Goal: Information Seeking & Learning: Learn about a topic

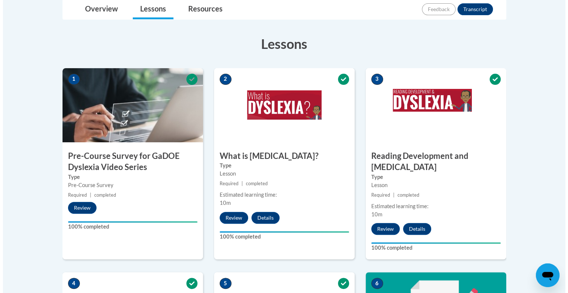
scroll to position [464, 0]
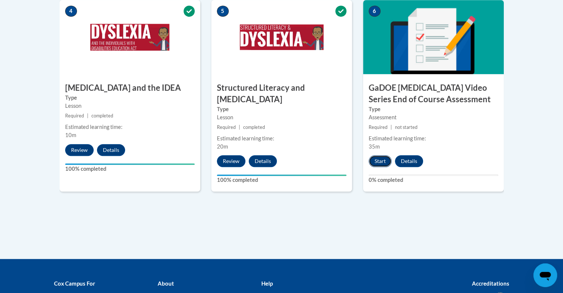
click at [380, 155] on button "Start" at bounding box center [379, 161] width 23 height 12
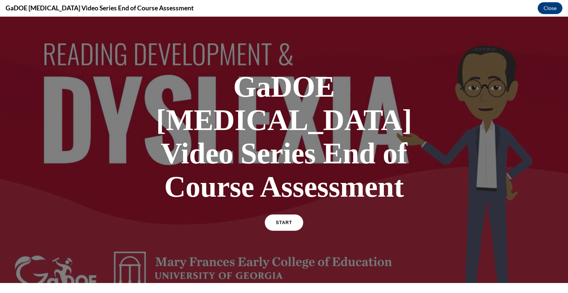
scroll to position [0, 0]
click at [293, 214] on link "START" at bounding box center [284, 222] width 40 height 17
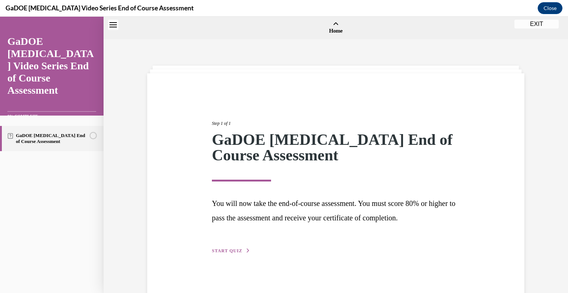
scroll to position [23, 0]
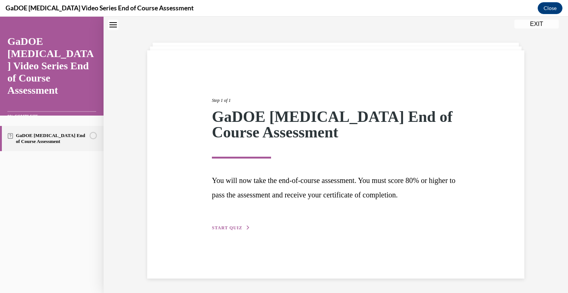
click at [235, 223] on div "Step 1 of 1 GaDOE [MEDICAL_DATA] End of Course Assessment You will now take the…" at bounding box center [335, 156] width 259 height 152
click at [232, 226] on span "START QUIZ" at bounding box center [227, 227] width 30 height 5
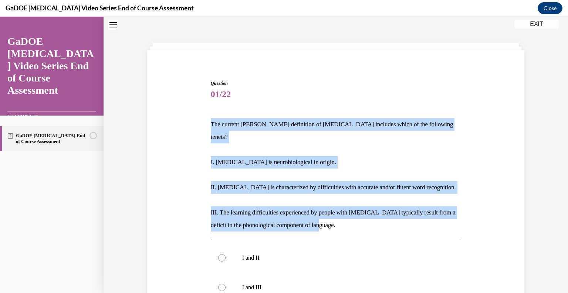
drag, startPoint x: 327, startPoint y: 212, endPoint x: 207, endPoint y: 124, distance: 149.0
click at [209, 124] on div "Question 01/22 The current [PERSON_NAME] definition of [MEDICAL_DATA] includes …" at bounding box center [336, 261] width 254 height 384
copy div "The current [PERSON_NAME] definition of [MEDICAL_DATA] includes which of the fo…"
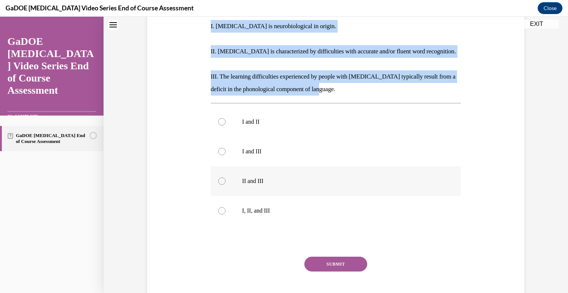
scroll to position [164, 0]
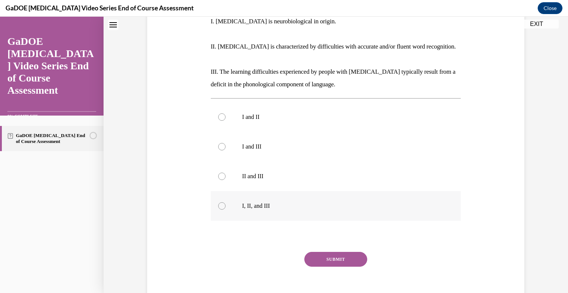
click at [235, 199] on label "I, II, and III" at bounding box center [336, 206] width 250 height 30
click at [226, 202] on input "I, II, and III" at bounding box center [221, 205] width 7 height 7
radio input "true"
click at [329, 252] on button "SUBMIT" at bounding box center [335, 259] width 63 height 15
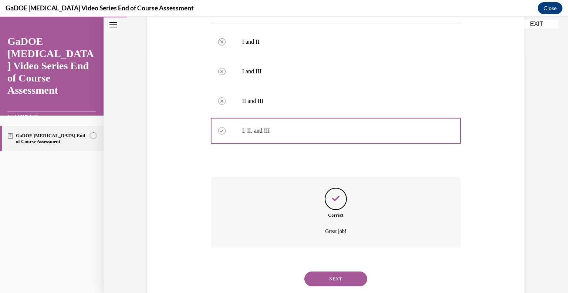
scroll to position [245, 0]
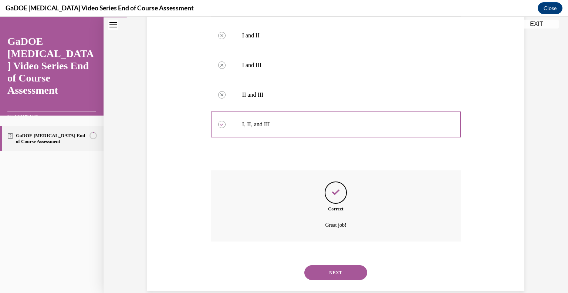
click at [334, 265] on button "NEXT" at bounding box center [335, 272] width 63 height 15
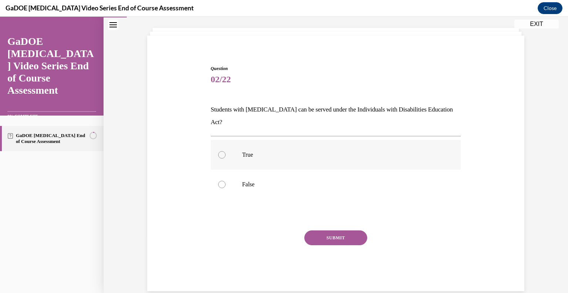
click at [248, 140] on label "True" at bounding box center [336, 155] width 250 height 30
click at [226, 151] on input "True" at bounding box center [221, 154] width 7 height 7
radio input "true"
click at [319, 230] on button "SUBMIT" at bounding box center [335, 237] width 63 height 15
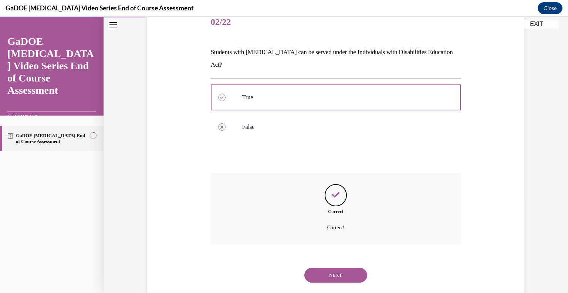
scroll to position [98, 0]
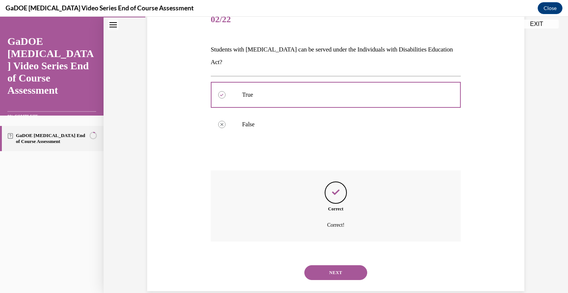
click at [339, 265] on button "NEXT" at bounding box center [335, 272] width 63 height 15
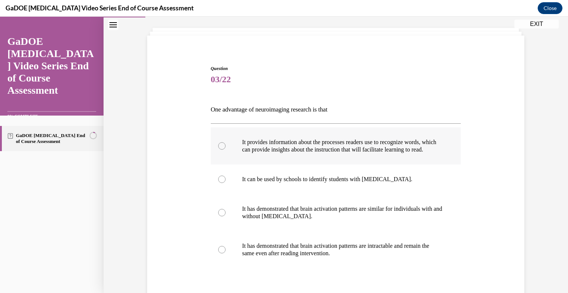
scroll to position [127, 0]
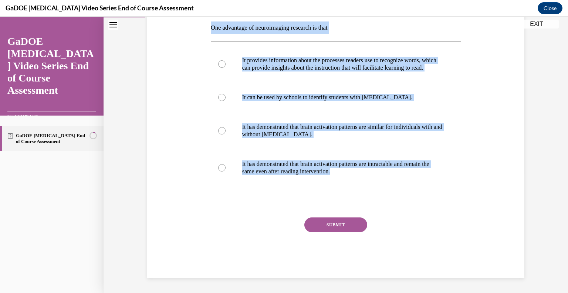
drag, startPoint x: 355, startPoint y: 171, endPoint x: 198, endPoint y: 21, distance: 217.4
click at [198, 21] on div "Question 03/22 One advantage of neuroimaging research is that It provides infor…" at bounding box center [335, 119] width 381 height 317
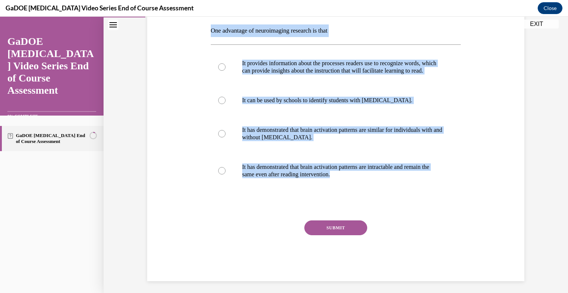
copy div "One advantage of neuroimaging research is that It provides information about th…"
click at [255, 69] on p "It provides information about the processes readers use to recognize words, whi…" at bounding box center [342, 67] width 201 height 15
click at [226, 69] on input "It provides information about the processes readers use to recognize words, whi…" at bounding box center [221, 66] width 7 height 7
radio input "true"
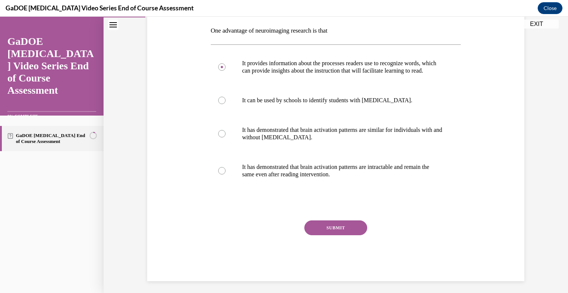
click at [349, 235] on button "SUBMIT" at bounding box center [335, 227] width 63 height 15
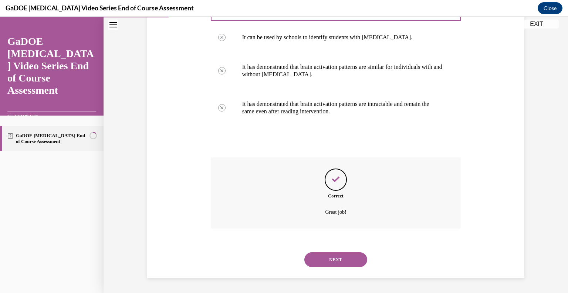
scroll to position [186, 0]
click at [324, 256] on button "NEXT" at bounding box center [335, 259] width 63 height 15
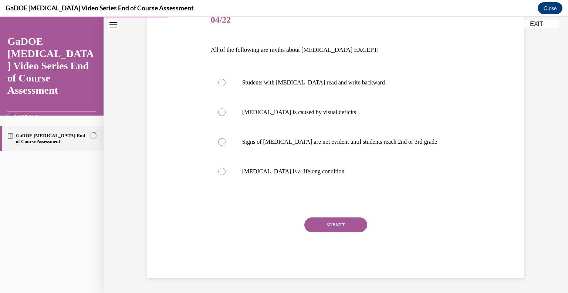
scroll to position [82, 0]
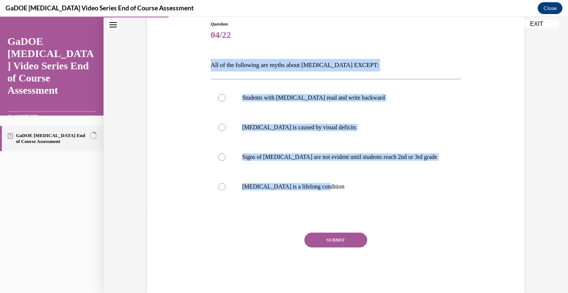
drag, startPoint x: 322, startPoint y: 187, endPoint x: 192, endPoint y: 61, distance: 180.8
click at [192, 61] on div "Question 04/22 All of the following are myths about [MEDICAL_DATA] EXCEPT: Stud…" at bounding box center [335, 146] width 381 height 294
copy div "All of the following are myths about [MEDICAL_DATA] EXCEPT: Students with [MEDI…"
click at [347, 183] on p "[MEDICAL_DATA] is a lifelong condition" at bounding box center [342, 186] width 201 height 7
click at [226, 183] on input "[MEDICAL_DATA] is a lifelong condition" at bounding box center [221, 186] width 7 height 7
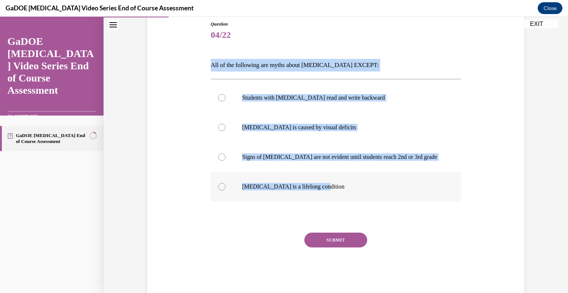
radio input "true"
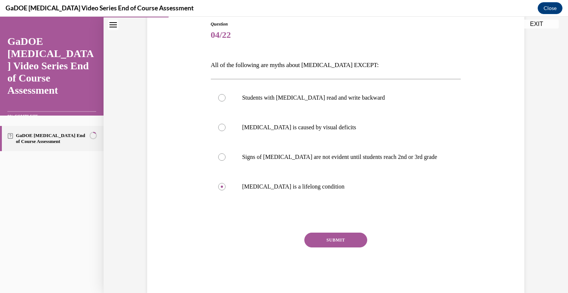
click at [340, 236] on button "SUBMIT" at bounding box center [335, 239] width 63 height 15
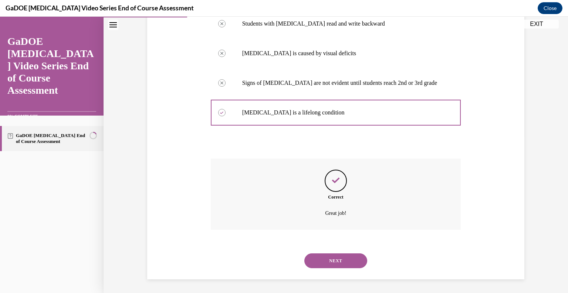
scroll to position [157, 0]
click at [325, 254] on button "NEXT" at bounding box center [335, 259] width 63 height 15
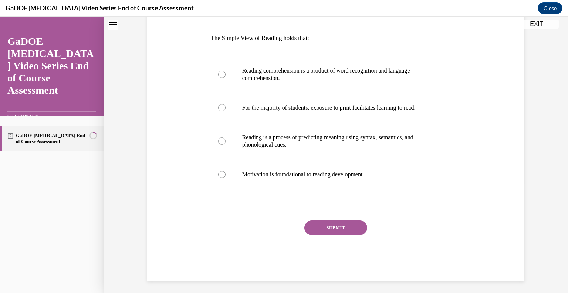
scroll to position [112, 0]
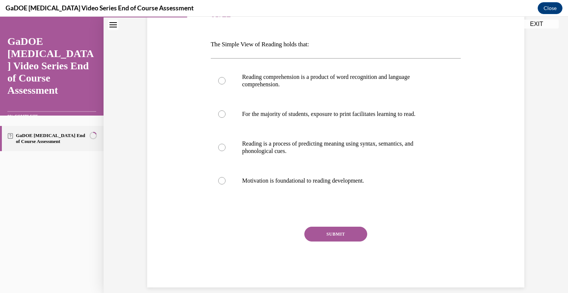
drag, startPoint x: 379, startPoint y: 168, endPoint x: 193, endPoint y: 20, distance: 237.5
click at [193, 20] on div "Question 05/22 The Simple View of Reading holds that: Reading comprehension is …" at bounding box center [335, 132] width 381 height 309
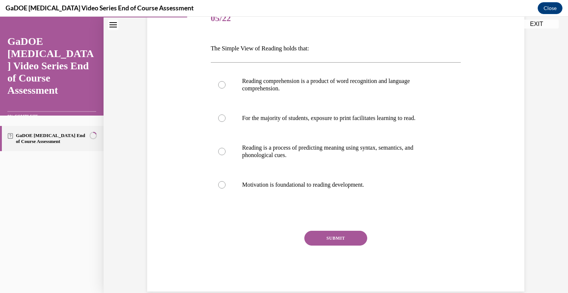
copy div "05/22 The Simple View of Reading holds that: Reading comprehension is a product…"
click at [331, 151] on p "Reading is a process of predicting meaning using syntax, semantics, and phonolo…" at bounding box center [342, 151] width 201 height 15
click at [226, 151] on input "Reading is a process of predicting meaning using syntax, semantics, and phonolo…" at bounding box center [221, 151] width 7 height 7
radio input "true"
click at [342, 88] on p "Reading comprehension is a product of word recognition and language comprehensi…" at bounding box center [342, 84] width 201 height 15
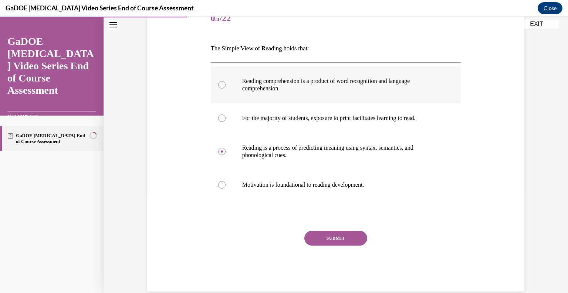
click at [226, 88] on input "Reading comprehension is a product of word recognition and language comprehensi…" at bounding box center [221, 84] width 7 height 7
radio input "true"
click at [342, 231] on button "SUBMIT" at bounding box center [335, 237] width 63 height 15
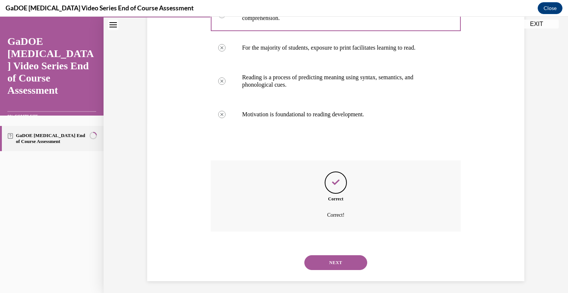
scroll to position [172, 0]
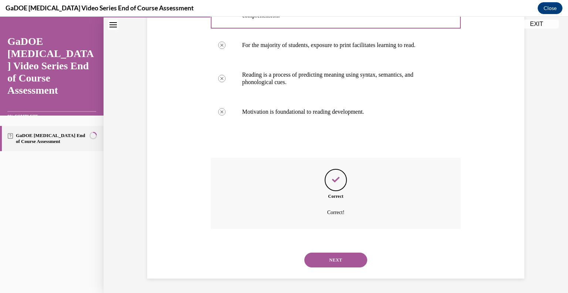
click at [321, 253] on button "NEXT" at bounding box center [335, 259] width 63 height 15
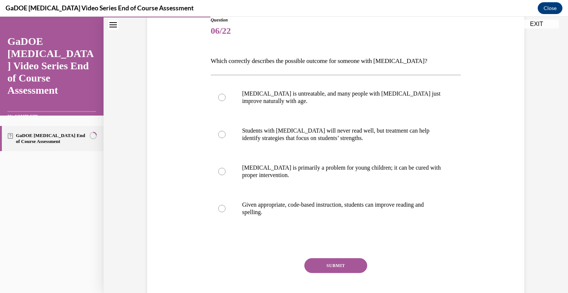
scroll to position [82, 0]
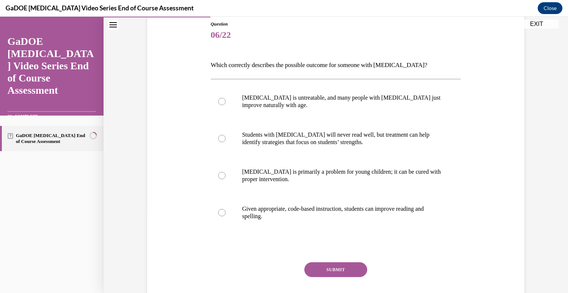
drag, startPoint x: 265, startPoint y: 170, endPoint x: 208, endPoint y: 63, distance: 121.3
click at [211, 63] on div "Question 06/22 Which correctly describes the possible outcome for someone with …" at bounding box center [336, 172] width 250 height 302
copy div "Which correctly describes the possible outcome for someone with [MEDICAL_DATA]?…"
click at [275, 218] on p "Given appropriate, code-based instruction, students can improve reading and spe…" at bounding box center [342, 212] width 201 height 15
click at [226, 216] on input "Given appropriate, code-based instruction, students can improve reading and spe…" at bounding box center [221, 212] width 7 height 7
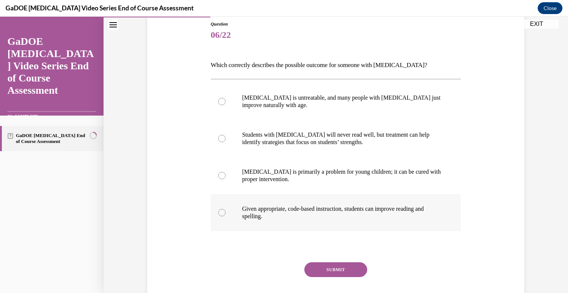
radio input "true"
click at [324, 256] on div "Question 06/22 Which correctly describes the possible outcome for someone with …" at bounding box center [336, 172] width 250 height 302
click at [329, 266] on button "SUBMIT" at bounding box center [335, 269] width 63 height 15
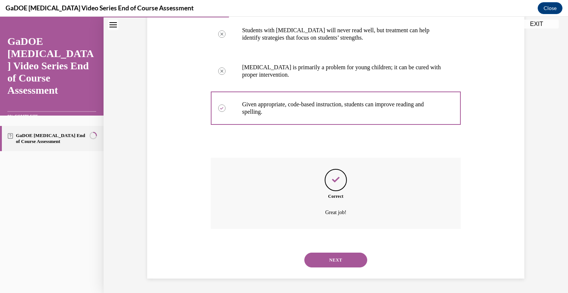
click at [329, 266] on button "NEXT" at bounding box center [335, 259] width 63 height 15
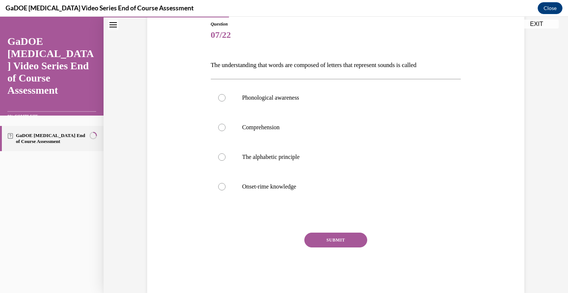
drag, startPoint x: 307, startPoint y: 183, endPoint x: 203, endPoint y: 62, distance: 159.6
click at [203, 62] on div "Question 07/22 The understanding that words are composed of letters that repres…" at bounding box center [335, 146] width 381 height 294
copy div "The understanding that words are composed of letters that represent sounds is c…"
click at [236, 156] on label "The alphabetic principle" at bounding box center [336, 157] width 250 height 30
click at [226, 156] on input "The alphabetic principle" at bounding box center [221, 156] width 7 height 7
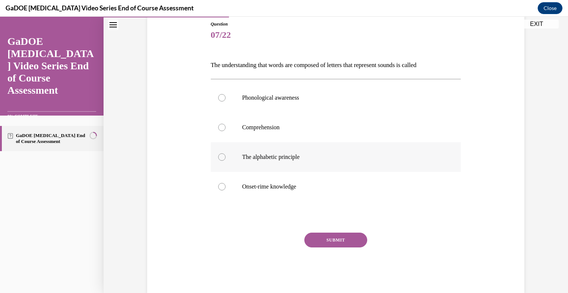
radio input "true"
click at [322, 242] on button "SUBMIT" at bounding box center [335, 239] width 63 height 15
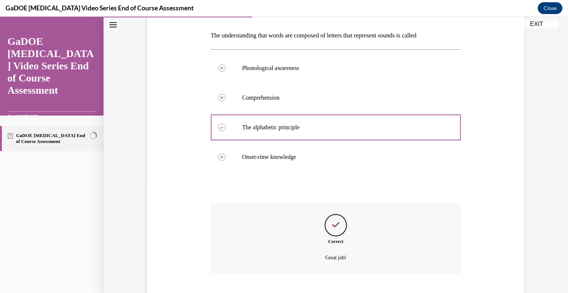
scroll to position [157, 0]
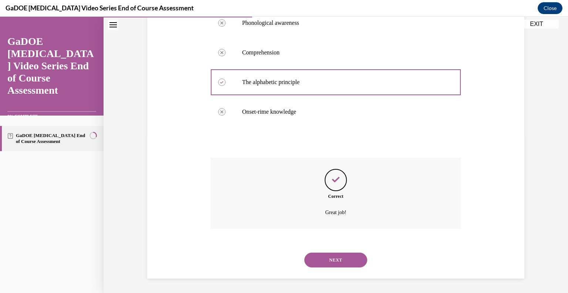
click at [337, 254] on button "NEXT" at bounding box center [335, 259] width 63 height 15
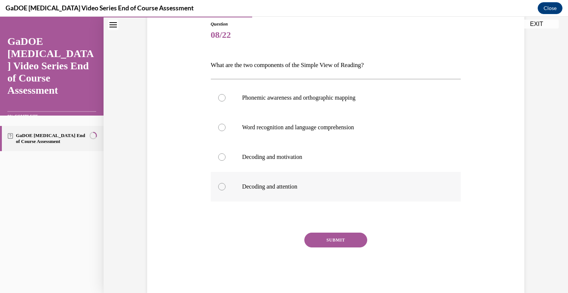
scroll to position [97, 0]
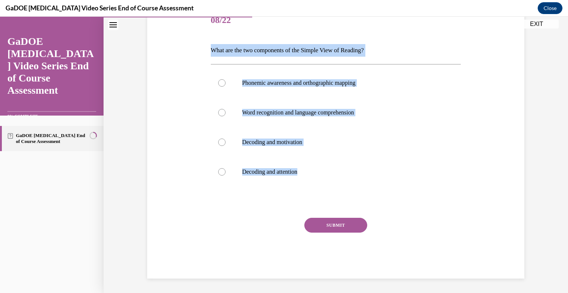
drag, startPoint x: 306, startPoint y: 185, endPoint x: 203, endPoint y: 48, distance: 171.4
click at [203, 48] on div "Question 08/22 What are the two components of the Simple View of Reading? Phone…" at bounding box center [335, 131] width 381 height 294
copy div "What are the two components of the Simple View of Reading? Phonemic awareness a…"
click at [273, 112] on p "Word recognition and language comprehension" at bounding box center [342, 112] width 201 height 7
click at [226, 112] on input "Word recognition and language comprehension" at bounding box center [221, 112] width 7 height 7
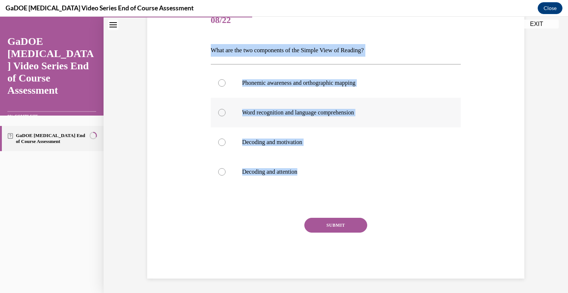
radio input "true"
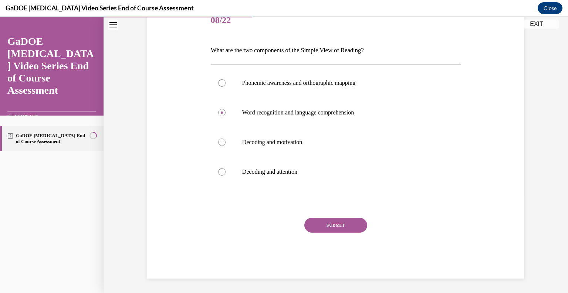
click at [330, 220] on button "SUBMIT" at bounding box center [335, 225] width 63 height 15
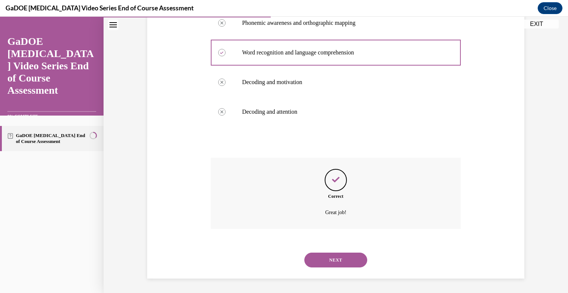
click at [336, 256] on button "NEXT" at bounding box center [335, 259] width 63 height 15
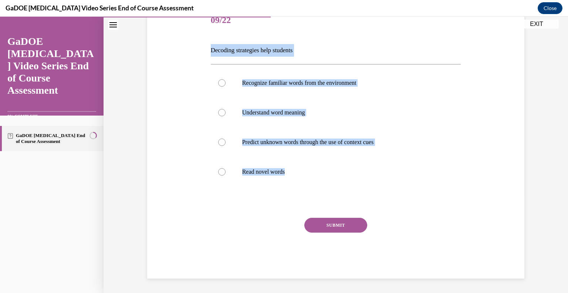
drag, startPoint x: 296, startPoint y: 185, endPoint x: 206, endPoint y: 52, distance: 160.4
click at [209, 52] on div "Question 09/22 Decoding strategies help students Recognize familiar words from …" at bounding box center [336, 136] width 254 height 283
copy div "Decoding strategies help students Recognize familiar words from the environment…"
click at [244, 175] on p "Read novel words" at bounding box center [342, 171] width 201 height 7
click at [226, 175] on input "Read novel words" at bounding box center [221, 171] width 7 height 7
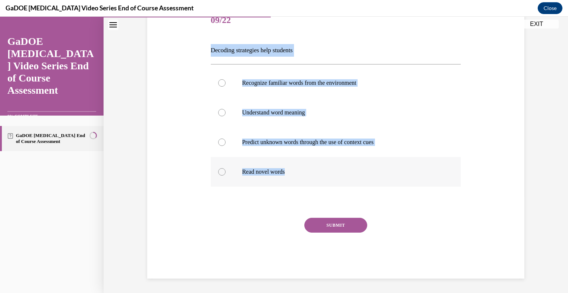
radio input "true"
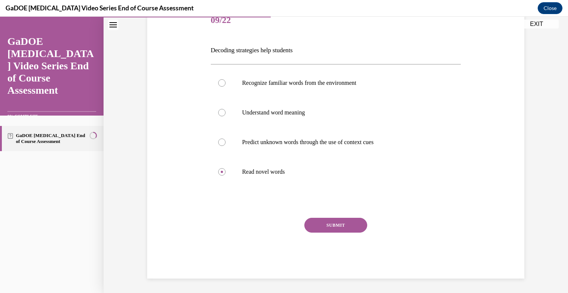
click at [331, 226] on button "SUBMIT" at bounding box center [335, 225] width 63 height 15
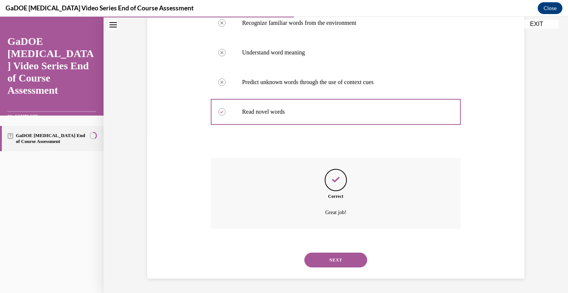
click at [343, 258] on button "NEXT" at bounding box center [335, 259] width 63 height 15
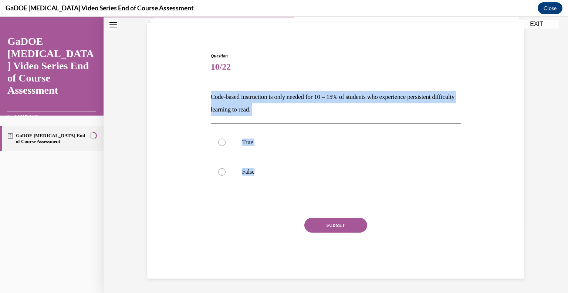
drag, startPoint x: 258, startPoint y: 169, endPoint x: 206, endPoint y: 96, distance: 89.7
click at [209, 96] on div "Question 10/22 Code-based instruction is only needed for 10 – 15% of students w…" at bounding box center [336, 159] width 254 height 237
copy div "Code-based instruction is only needed for 10 – 15% of students who experience p…"
click at [236, 167] on label "False" at bounding box center [336, 172] width 250 height 30
click at [226, 168] on input "False" at bounding box center [221, 171] width 7 height 7
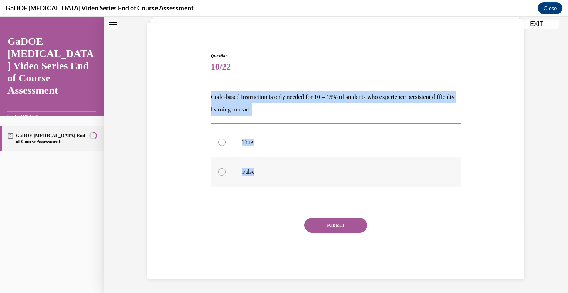
radio input "true"
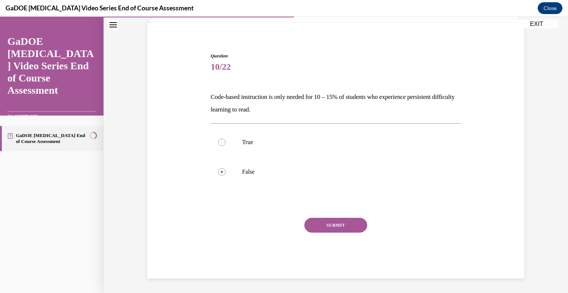
click at [318, 221] on button "SUBMIT" at bounding box center [335, 225] width 63 height 15
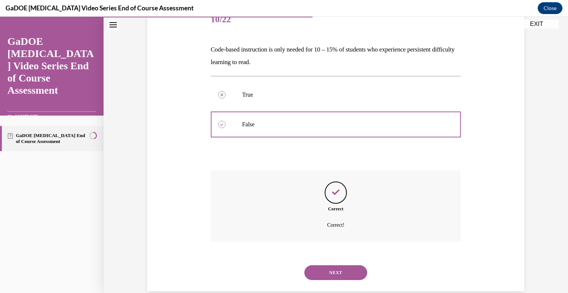
scroll to position [110, 0]
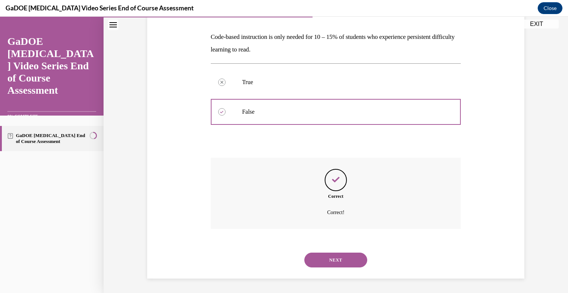
click at [334, 254] on button "NEXT" at bounding box center [335, 259] width 63 height 15
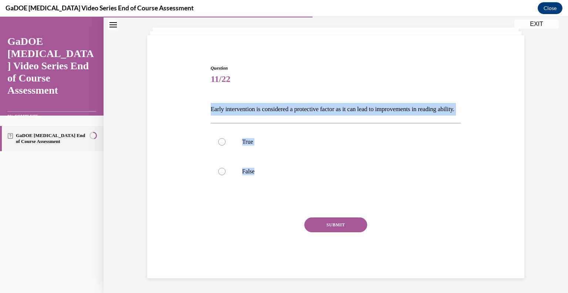
drag, startPoint x: 267, startPoint y: 174, endPoint x: 209, endPoint y: 97, distance: 96.1
click at [211, 97] on div "Question 11/22 Early intervention is considered a protective factor as it can l…" at bounding box center [336, 171] width 250 height 213
copy div "Early intervention is considered a protective factor as it can lead to improvem…"
click at [256, 146] on label "True" at bounding box center [336, 142] width 250 height 30
click at [226, 145] on input "True" at bounding box center [221, 141] width 7 height 7
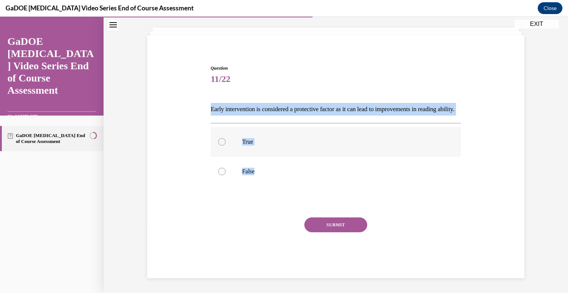
radio input "true"
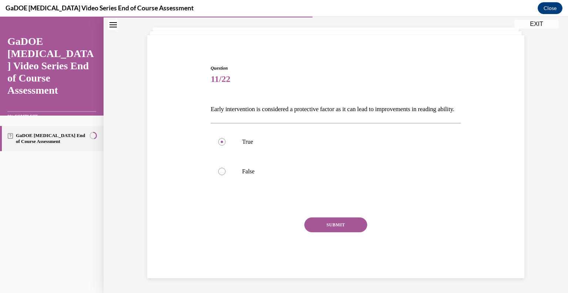
click at [326, 220] on button "SUBMIT" at bounding box center [335, 224] width 63 height 15
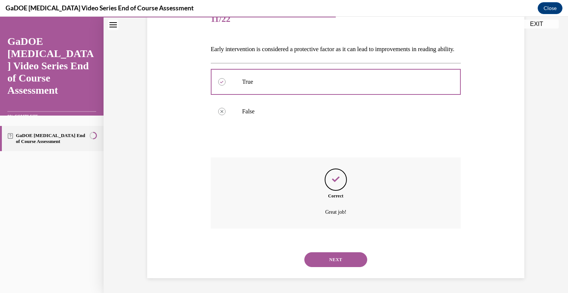
scroll to position [110, 0]
click at [333, 258] on button "NEXT" at bounding box center [335, 259] width 63 height 15
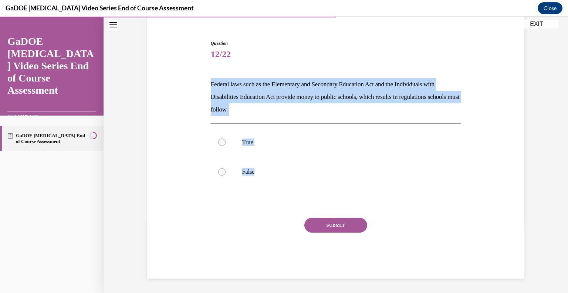
drag, startPoint x: 265, startPoint y: 167, endPoint x: 206, endPoint y: 82, distance: 103.7
click at [206, 82] on div "Question 12/22 Federal laws such as the Elementary and Secondary Education Act …" at bounding box center [335, 148] width 381 height 260
click at [236, 138] on label "True" at bounding box center [336, 142] width 250 height 30
click at [226, 138] on input "True" at bounding box center [221, 141] width 7 height 7
radio input "true"
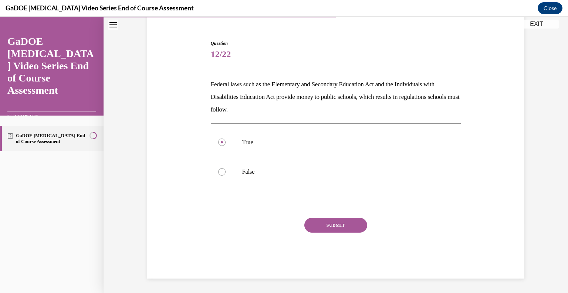
click at [326, 223] on button "SUBMIT" at bounding box center [335, 225] width 63 height 15
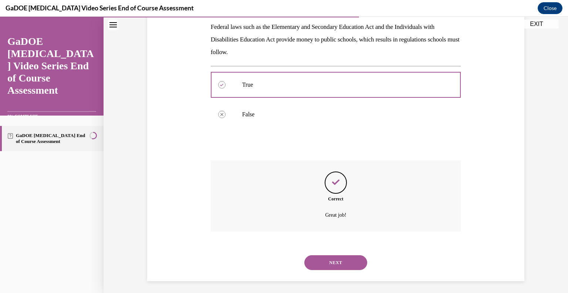
scroll to position [123, 0]
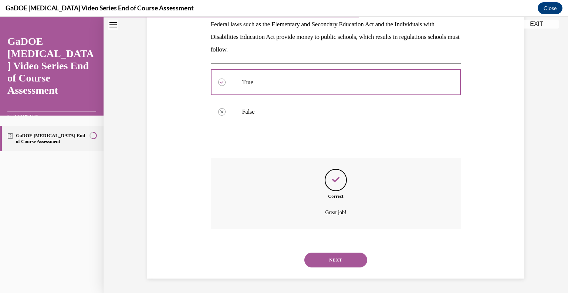
click at [336, 262] on button "NEXT" at bounding box center [335, 259] width 63 height 15
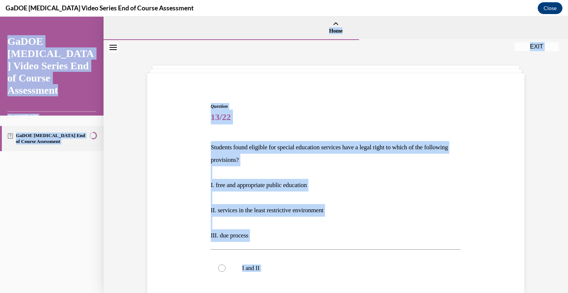
scroll to position [0, 0]
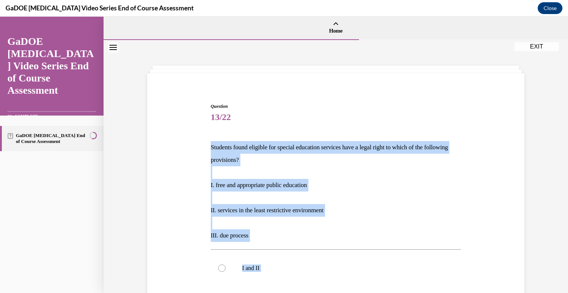
drag, startPoint x: 278, startPoint y: 165, endPoint x: 203, endPoint y: 143, distance: 78.7
click at [203, 143] on div "Question 13/22 Students found eligible for special education services have a le…" at bounding box center [335, 272] width 381 height 383
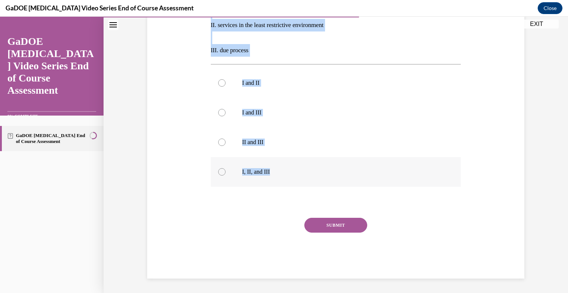
click at [281, 177] on label "I, II, and III" at bounding box center [336, 172] width 250 height 30
click at [226, 175] on input "I, II, and III" at bounding box center [221, 171] width 7 height 7
radio input "true"
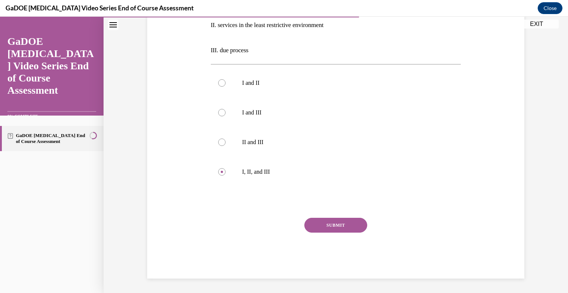
click at [339, 222] on button "SUBMIT" at bounding box center [335, 225] width 63 height 15
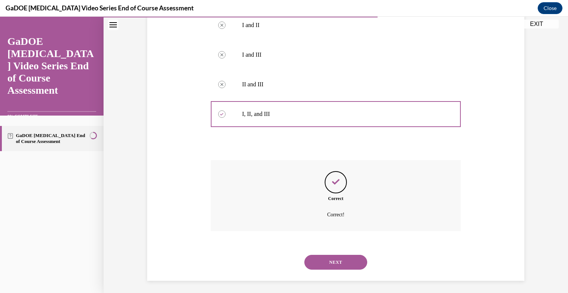
scroll to position [245, 0]
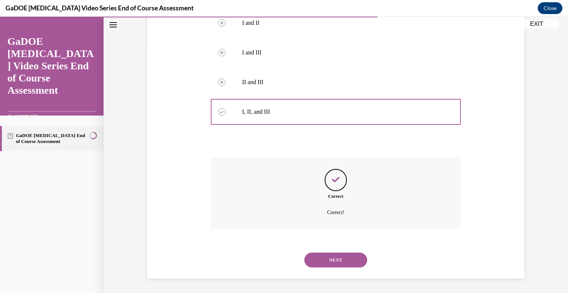
click at [336, 263] on button "NEXT" at bounding box center [335, 259] width 63 height 15
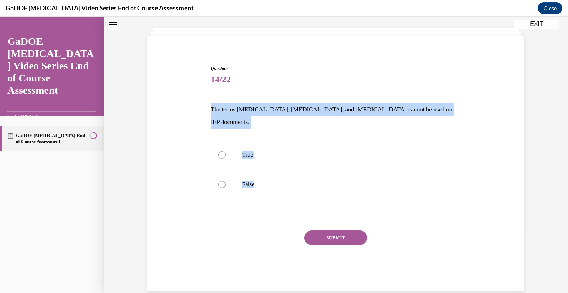
drag, startPoint x: 271, startPoint y: 166, endPoint x: 206, endPoint y: 108, distance: 87.0
click at [209, 108] on div "Question 14/22 The terms [MEDICAL_DATA], [MEDICAL_DATA], and [MEDICAL_DATA] can…" at bounding box center [336, 172] width 254 height 237
click at [235, 169] on label "False" at bounding box center [336, 184] width 250 height 30
click at [226, 181] on input "False" at bounding box center [221, 184] width 7 height 7
radio input "true"
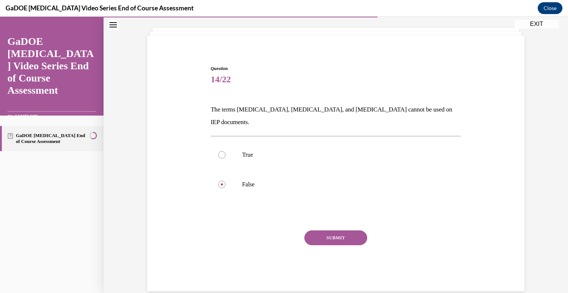
click at [323, 230] on button "SUBMIT" at bounding box center [335, 237] width 63 height 15
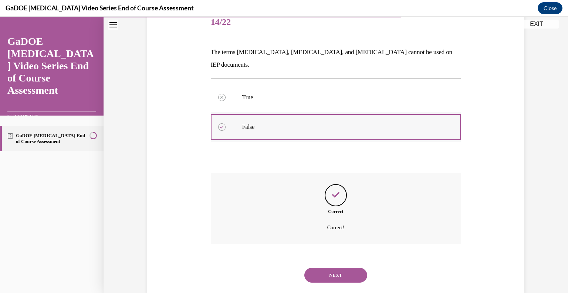
scroll to position [98, 0]
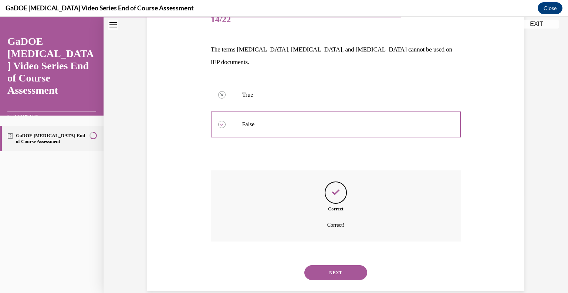
click at [339, 265] on button "NEXT" at bounding box center [335, 272] width 63 height 15
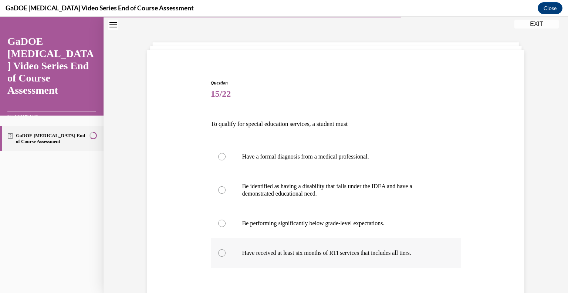
scroll to position [38, 0]
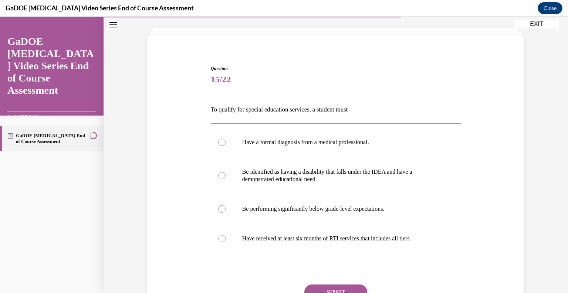
drag, startPoint x: 432, startPoint y: 237, endPoint x: 209, endPoint y: 105, distance: 260.1
click at [211, 105] on div "Question 15/22 To qualify for special education services, a student must Have a…" at bounding box center [336, 205] width 250 height 280
click at [294, 165] on label "Be identified as having a disability that falls under the IDEA and have a demon…" at bounding box center [336, 175] width 250 height 37
click at [226, 172] on input "Be identified as having a disability that falls under the IDEA and have a demon…" at bounding box center [221, 175] width 7 height 7
radio input "true"
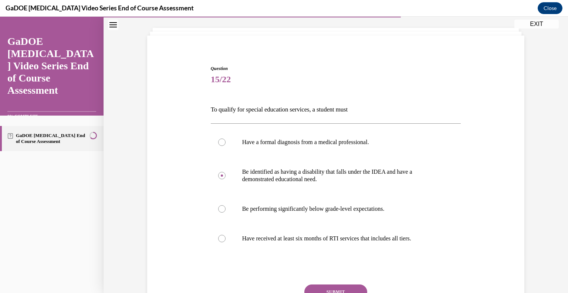
click at [324, 287] on button "SUBMIT" at bounding box center [335, 291] width 63 height 15
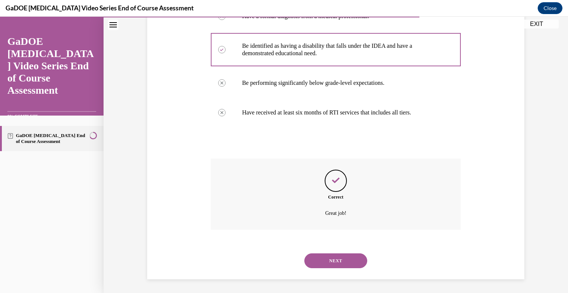
scroll to position [164, 0]
click at [336, 261] on button "NEXT" at bounding box center [335, 259] width 63 height 15
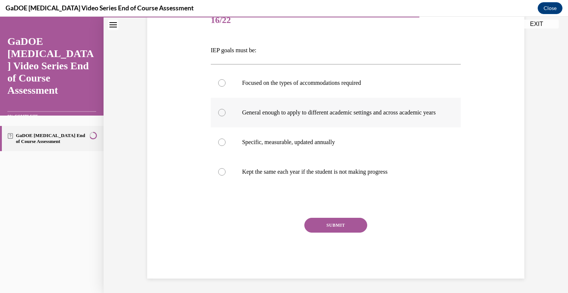
scroll to position [104, 0]
drag, startPoint x: 413, startPoint y: 168, endPoint x: 197, endPoint y: 40, distance: 251.5
click at [197, 40] on div "Question 16/22 IEP goals must be: Focused on the types of accommodations requir…" at bounding box center [335, 130] width 381 height 294
click at [272, 142] on p "Specific, measurable, updated annually" at bounding box center [342, 141] width 201 height 7
click at [226, 142] on input "Specific, measurable, updated annually" at bounding box center [221, 141] width 7 height 7
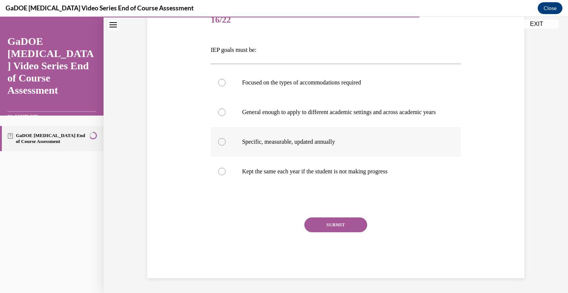
radio input "true"
click at [324, 228] on button "SUBMIT" at bounding box center [335, 224] width 63 height 15
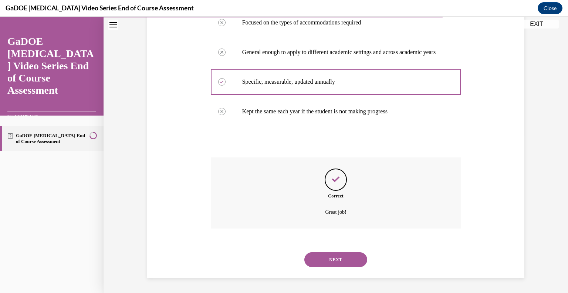
scroll to position [164, 0]
click at [320, 259] on button "NEXT" at bounding box center [335, 259] width 63 height 15
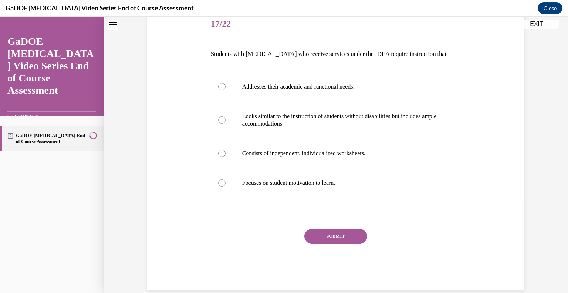
scroll to position [104, 0]
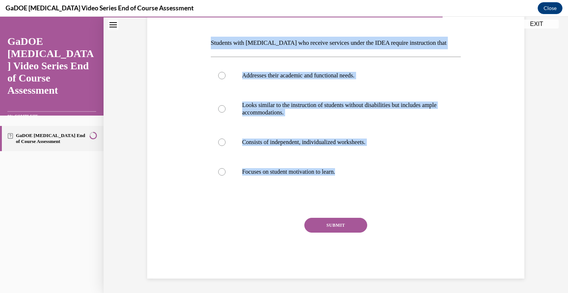
drag, startPoint x: 353, startPoint y: 165, endPoint x: 203, endPoint y: 41, distance: 193.9
click at [203, 41] on div "Question 17/22 Students with [MEDICAL_DATA] who receive services under the IDEA…" at bounding box center [335, 127] width 381 height 302
click at [266, 73] on p "Addresses their academic and functional needs." at bounding box center [342, 75] width 201 height 7
click at [226, 73] on input "Addresses their academic and functional needs." at bounding box center [221, 75] width 7 height 7
radio input "true"
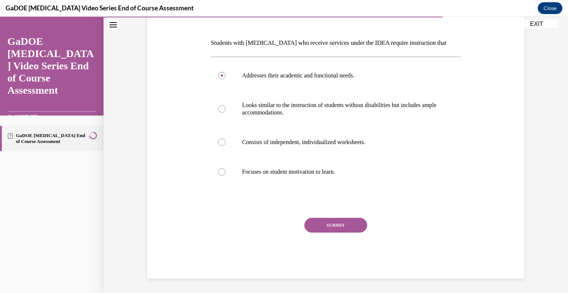
click at [334, 223] on button "SUBMIT" at bounding box center [335, 225] width 63 height 15
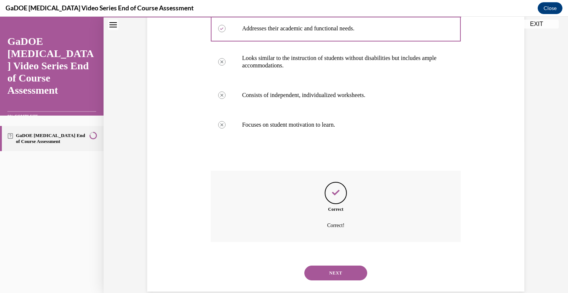
scroll to position [164, 0]
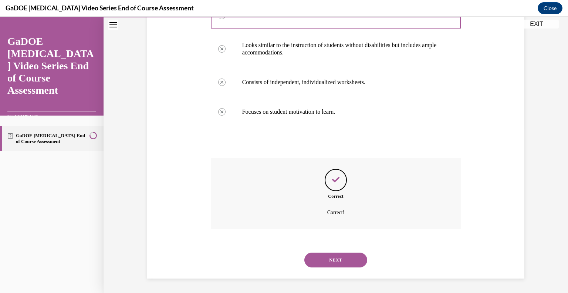
click at [339, 254] on button "NEXT" at bounding box center [335, 259] width 63 height 15
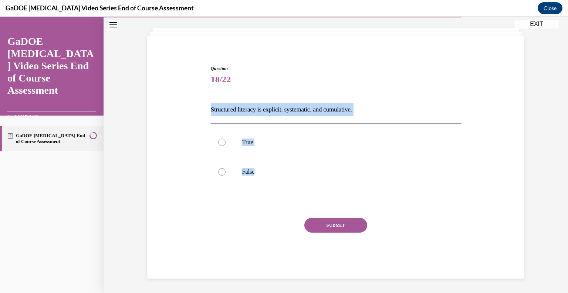
drag, startPoint x: 258, startPoint y: 171, endPoint x: 201, endPoint y: 110, distance: 84.0
click at [201, 110] on div "Question 18/22 Structured literacy is explicit, systematic, and cumulative. Tru…" at bounding box center [335, 160] width 381 height 235
click at [250, 141] on p "True" at bounding box center [342, 141] width 201 height 7
click at [226, 141] on input "True" at bounding box center [221, 141] width 7 height 7
radio input "true"
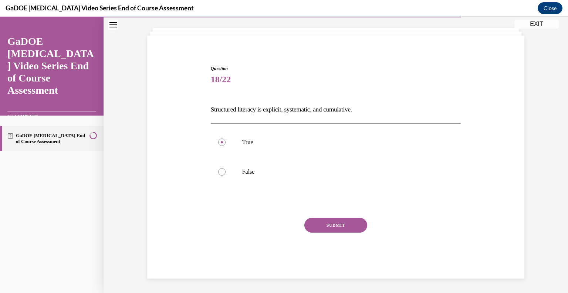
click at [320, 219] on button "SUBMIT" at bounding box center [335, 225] width 63 height 15
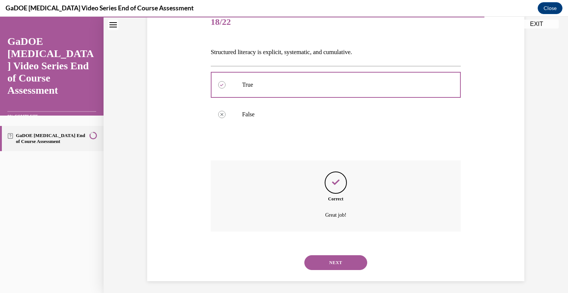
scroll to position [98, 0]
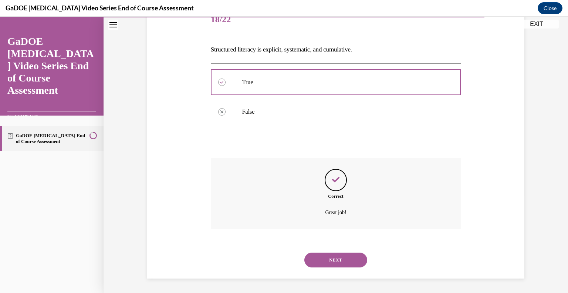
click at [339, 256] on button "NEXT" at bounding box center [335, 259] width 63 height 15
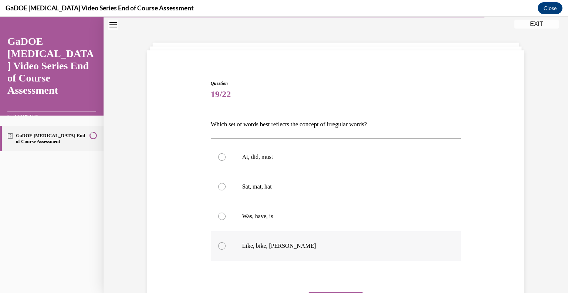
scroll to position [37, 0]
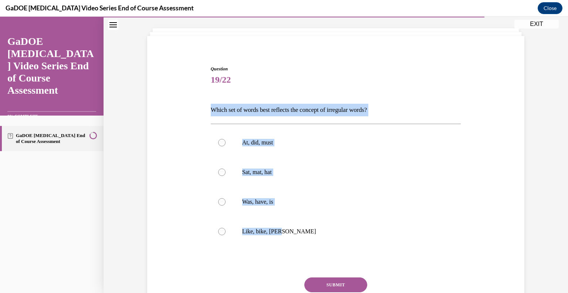
drag, startPoint x: 292, startPoint y: 233, endPoint x: 202, endPoint y: 109, distance: 153.2
click at [202, 109] on div "Question 19/22 Which set of words best reflects the concept of irregular words?…" at bounding box center [335, 190] width 381 height 294
drag, startPoint x: 202, startPoint y: 109, endPoint x: 235, endPoint y: 113, distance: 33.9
click at [235, 113] on p "Which set of words best reflects the concept of irregular words?" at bounding box center [336, 110] width 250 height 13
click at [279, 203] on p "Was, have, is" at bounding box center [342, 201] width 201 height 7
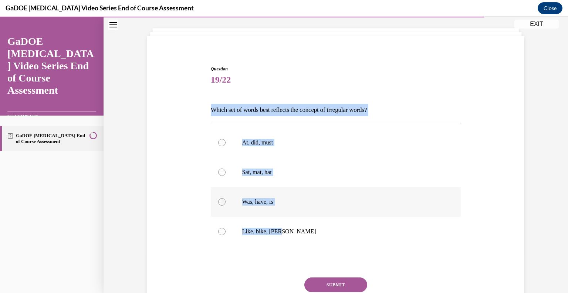
click at [226, 203] on input "Was, have, is" at bounding box center [221, 201] width 7 height 7
radio input "true"
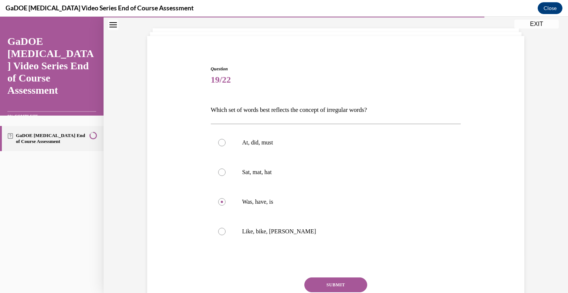
click at [332, 277] on button "SUBMIT" at bounding box center [335, 284] width 63 height 15
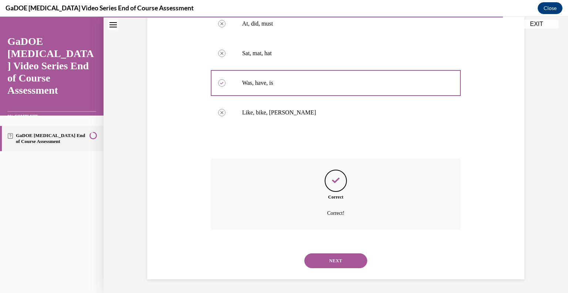
scroll to position [157, 0]
click at [333, 253] on button "NEXT" at bounding box center [335, 259] width 63 height 15
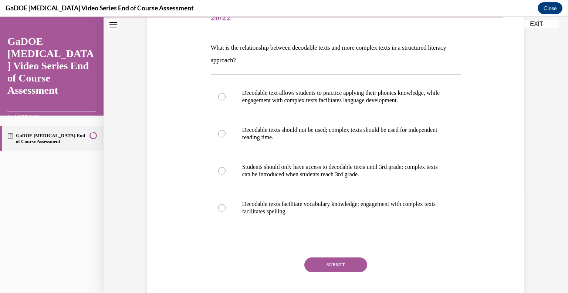
scroll to position [105, 0]
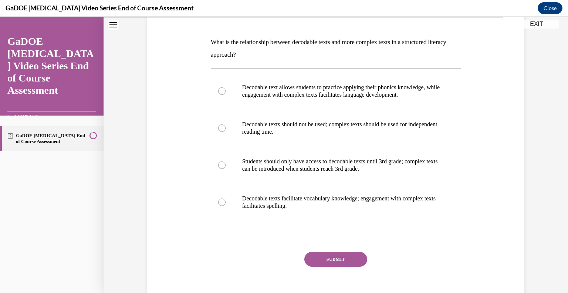
drag, startPoint x: 305, startPoint y: 207, endPoint x: 204, endPoint y: 38, distance: 196.1
click at [204, 38] on div "Question 20/22 What is the relationship between decodable texts and more comple…" at bounding box center [335, 144] width 381 height 337
click at [327, 87] on p "Decodable text allows students to practice applying their phonics knowledge, wh…" at bounding box center [342, 91] width 201 height 15
click at [226, 87] on input "Decodable text allows students to practice applying their phonics knowledge, wh…" at bounding box center [221, 90] width 7 height 7
radio input "true"
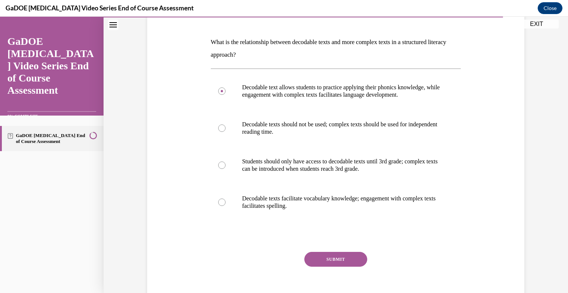
click at [320, 250] on div "Question 20/22 What is the relationship between decodable texts and more comple…" at bounding box center [336, 155] width 250 height 314
click at [321, 251] on div "Question 20/22 What is the relationship between decodable texts and more comple…" at bounding box center [336, 155] width 250 height 314
click at [333, 257] on button "SUBMIT" at bounding box center [335, 259] width 63 height 15
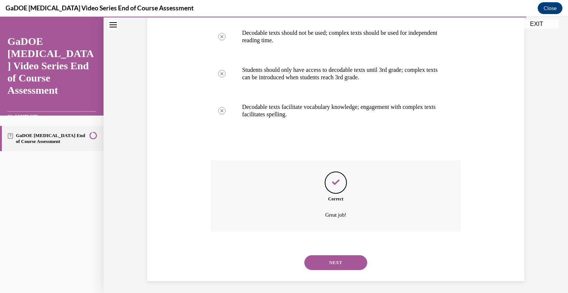
scroll to position [199, 0]
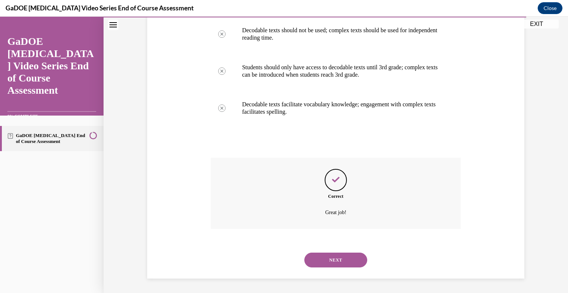
click at [340, 257] on button "NEXT" at bounding box center [335, 259] width 63 height 15
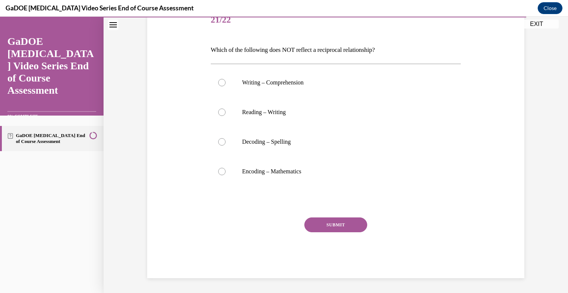
scroll to position [82, 0]
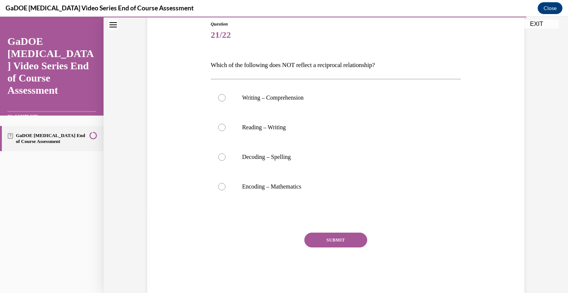
drag, startPoint x: 312, startPoint y: 188, endPoint x: 198, endPoint y: 53, distance: 177.2
click at [198, 53] on div "Question 21/22 Which of the following does NOT reflect a reciprocal relationshi…" at bounding box center [335, 146] width 381 height 294
click at [278, 185] on p "Encoding – Mathematics" at bounding box center [342, 186] width 201 height 7
click at [226, 185] on input "Encoding – Mathematics" at bounding box center [221, 186] width 7 height 7
radio input "true"
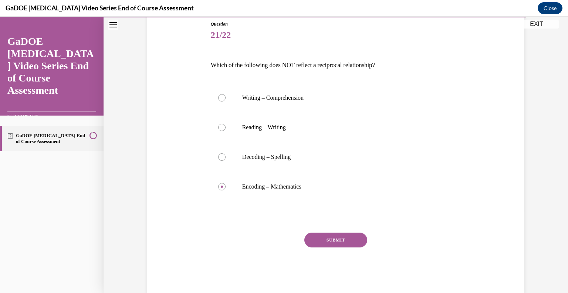
click at [331, 239] on button "SUBMIT" at bounding box center [335, 239] width 63 height 15
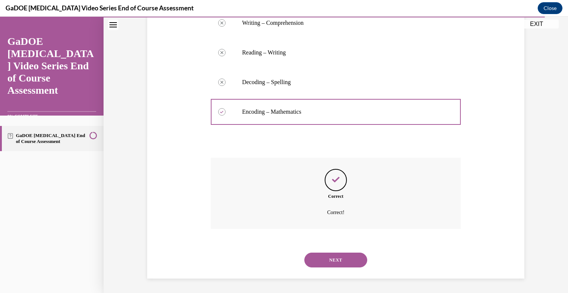
click at [320, 259] on button "NEXT" at bounding box center [335, 259] width 63 height 15
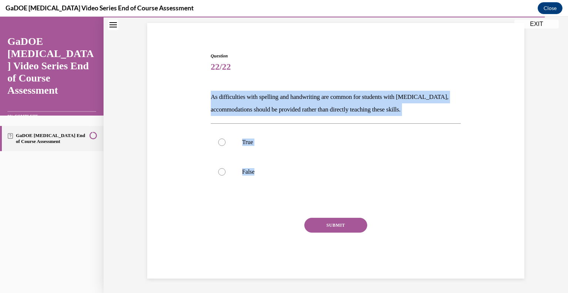
drag, startPoint x: 260, startPoint y: 169, endPoint x: 204, endPoint y: 98, distance: 90.5
click at [204, 98] on div "Question 22/22 As difficulties with spelling and handwriting are common for stu…" at bounding box center [335, 154] width 381 height 248
click at [255, 180] on label "False" at bounding box center [336, 172] width 250 height 30
click at [226, 175] on input "False" at bounding box center [221, 171] width 7 height 7
radio input "true"
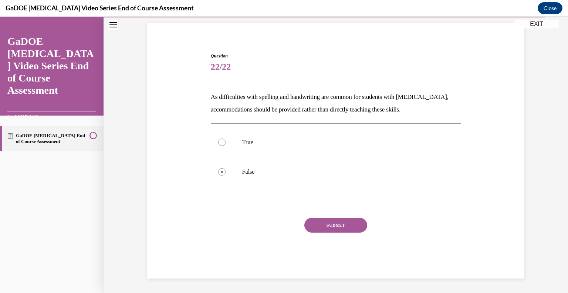
click at [334, 223] on button "SUBMIT" at bounding box center [335, 225] width 63 height 15
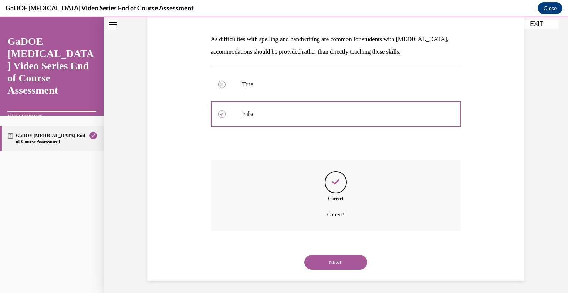
scroll to position [110, 0]
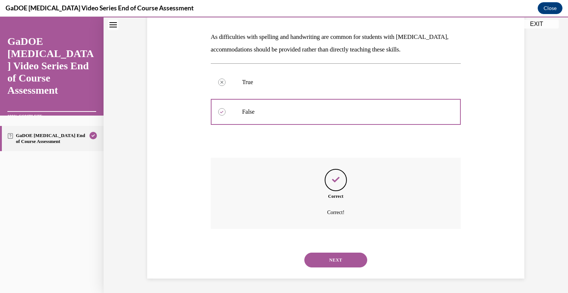
click at [337, 252] on button "NEXT" at bounding box center [335, 259] width 63 height 15
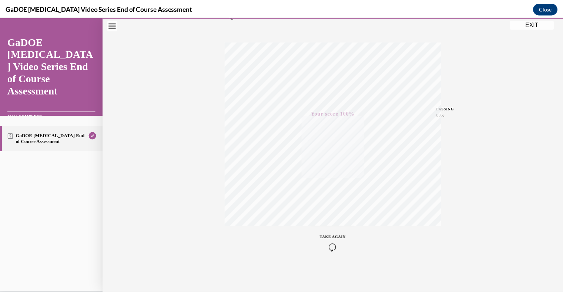
scroll to position [0, 0]
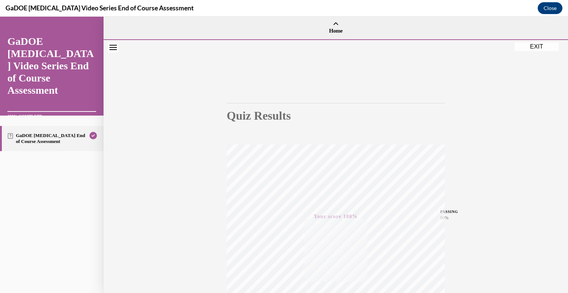
click at [532, 45] on button "EXIT" at bounding box center [537, 46] width 44 height 9
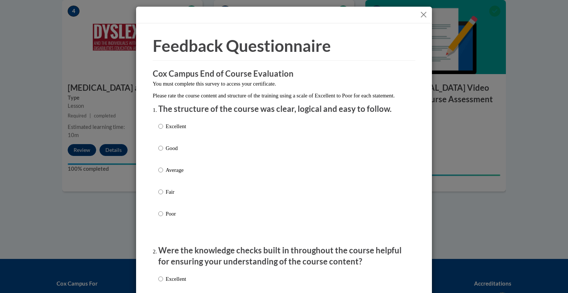
click at [421, 13] on button "Close" at bounding box center [423, 14] width 9 height 9
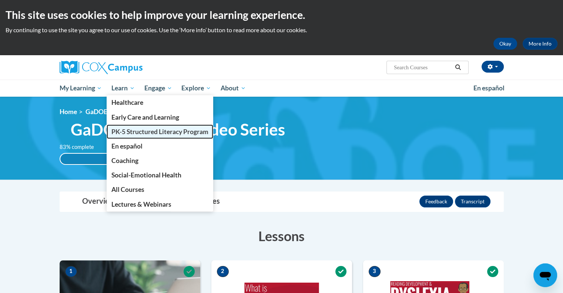
click at [144, 129] on span "PK-5 Structured Literacy Program" at bounding box center [159, 132] width 97 height 8
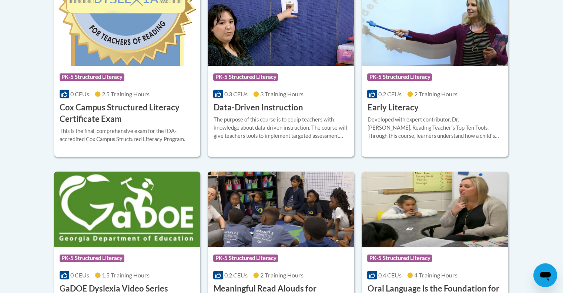
scroll to position [346, 0]
